Goal: Task Accomplishment & Management: Manage account settings

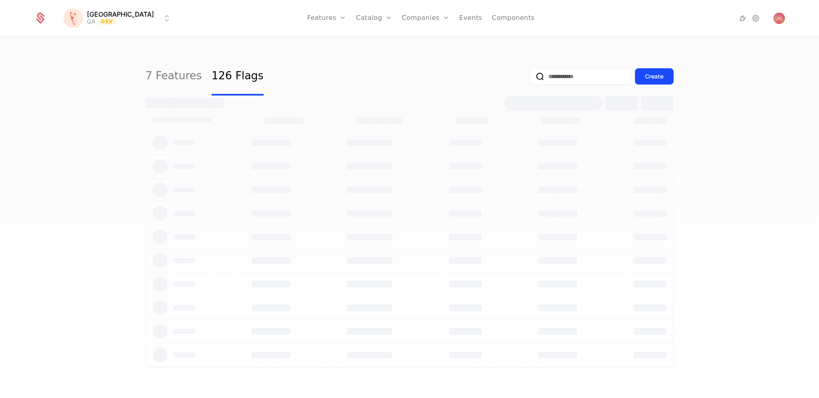
select select "***"
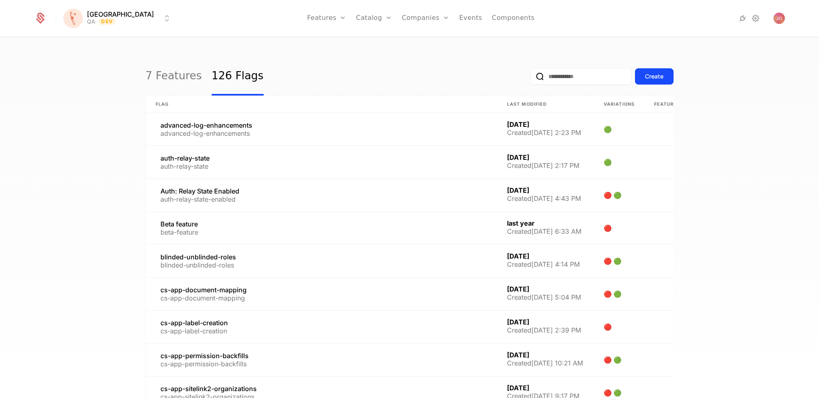
click at [587, 80] on input "email" at bounding box center [581, 76] width 102 height 16
type input "****"
click at [530, 78] on button "submit" at bounding box center [530, 78] width 0 height 0
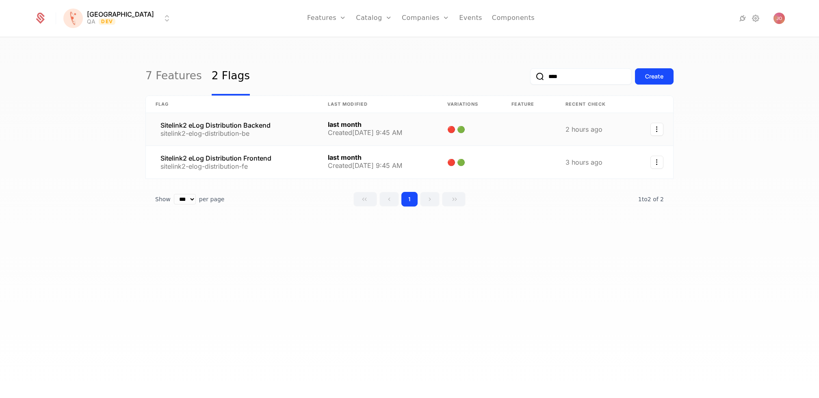
click at [295, 131] on link at bounding box center [232, 129] width 172 height 33
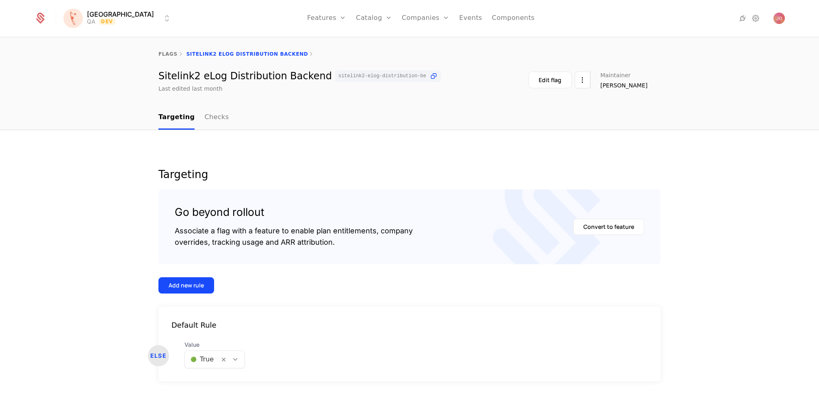
click at [109, 19] on html "[PERSON_NAME] QA Dev Features Features Flags Catalog Plans Add Ons Credits Conf…" at bounding box center [409, 199] width 819 height 398
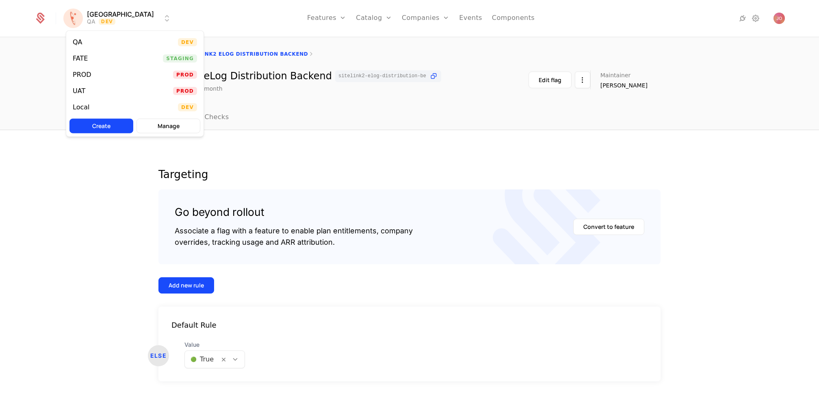
click at [135, 56] on div "FATE Staging" at bounding box center [134, 58] width 137 height 16
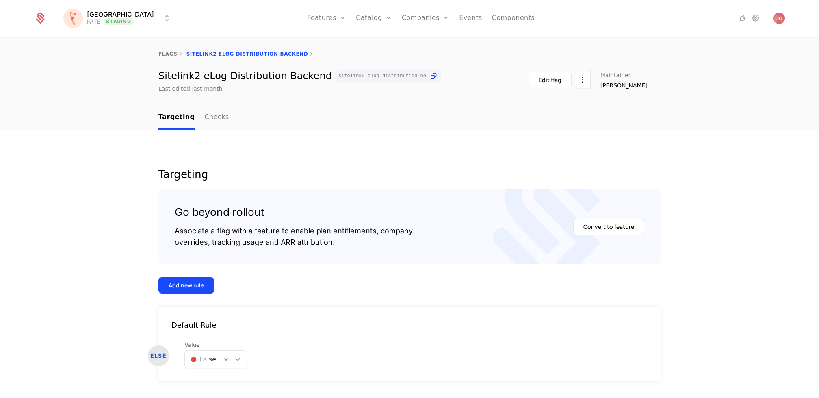
scroll to position [21, 0]
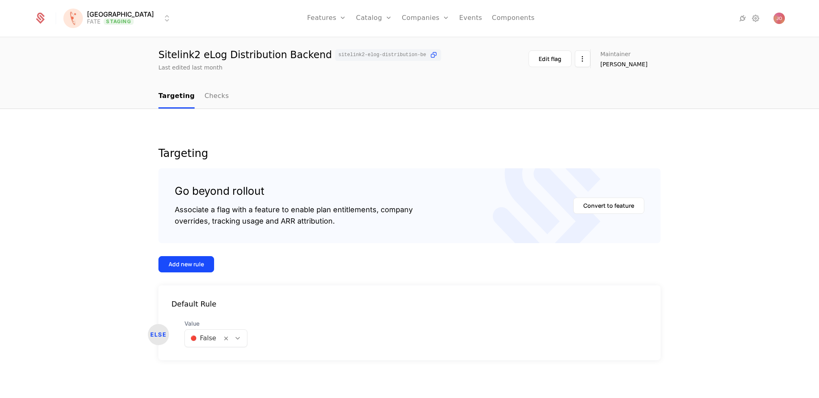
click at [210, 336] on div at bounding box center [204, 337] width 26 height 11
click at [221, 355] on div "🟢 True" at bounding box center [215, 358] width 52 height 8
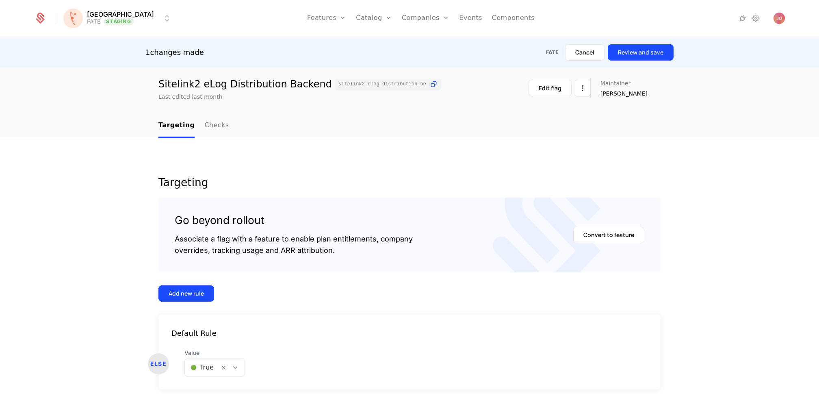
click at [652, 54] on button "Review and save" at bounding box center [641, 52] width 66 height 16
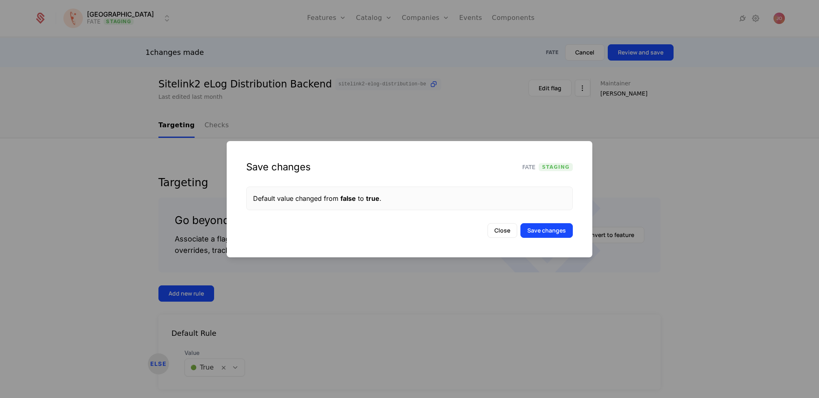
click at [557, 227] on button "Save changes" at bounding box center [546, 230] width 52 height 15
